Goal: Information Seeking & Learning: Learn about a topic

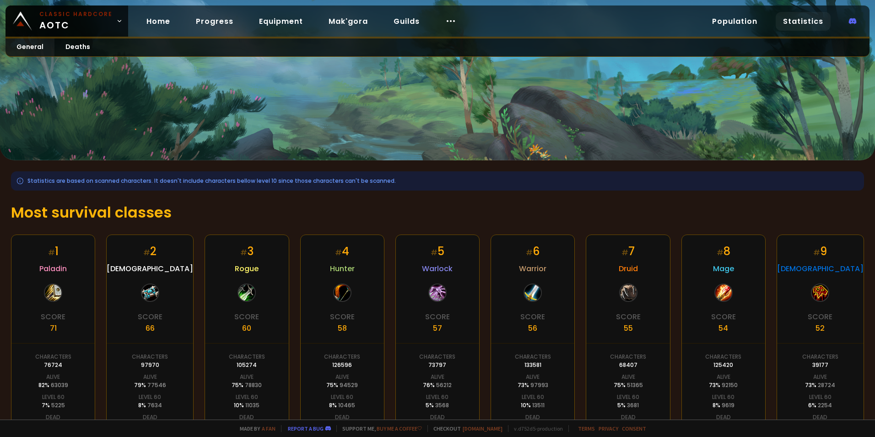
drag, startPoint x: 593, startPoint y: 347, endPoint x: 699, endPoint y: 345, distance: 106.7
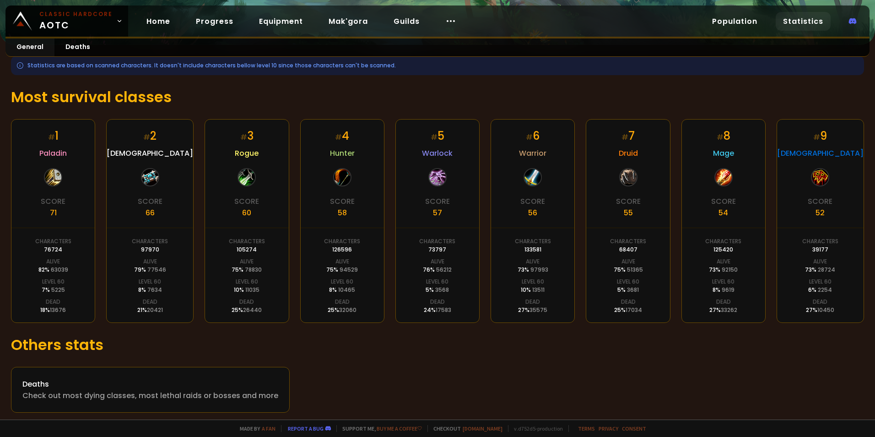
scroll to position [119, 0]
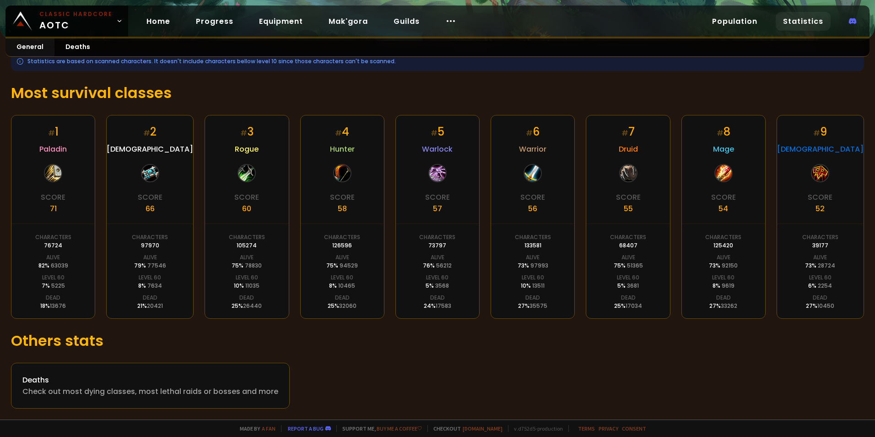
click at [822, 338] on h1 "Others stats" at bounding box center [437, 341] width 853 height 22
click at [149, 382] on div "Deaths" at bounding box center [150, 379] width 256 height 11
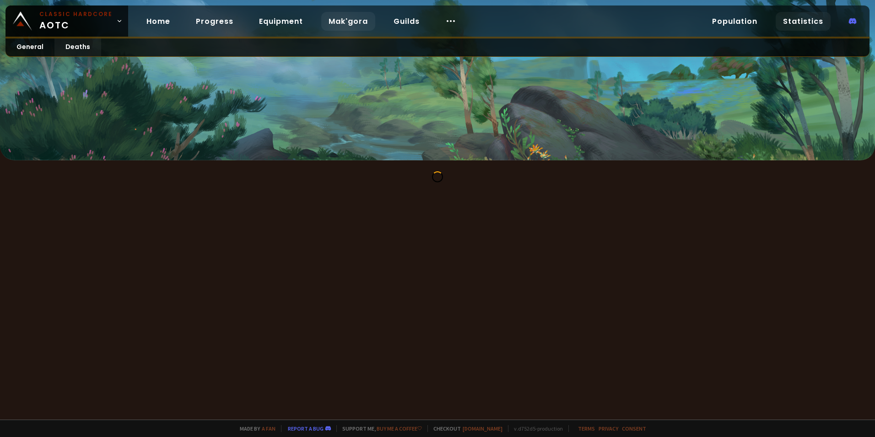
click at [356, 21] on link "Mak'gora" at bounding box center [348, 21] width 54 height 19
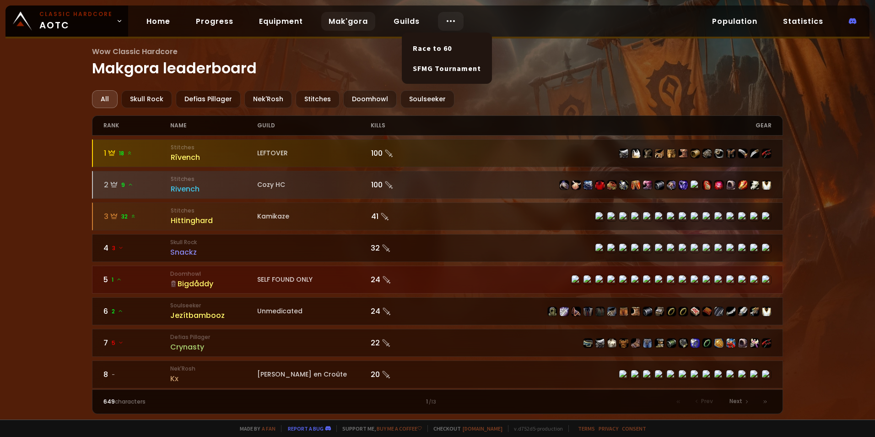
click at [438, 19] on div at bounding box center [451, 21] width 26 height 19
click at [167, 20] on link "Home" at bounding box center [158, 21] width 38 height 19
